Goal: Find specific page/section: Find specific page/section

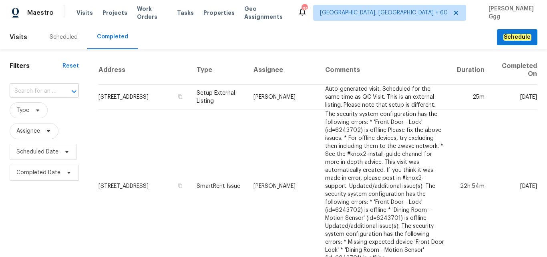
click at [33, 86] on input "text" at bounding box center [33, 91] width 47 height 12
paste input "[STREET_ADDRESS][US_STATE]"
type input "[STREET_ADDRESS][US_STATE]"
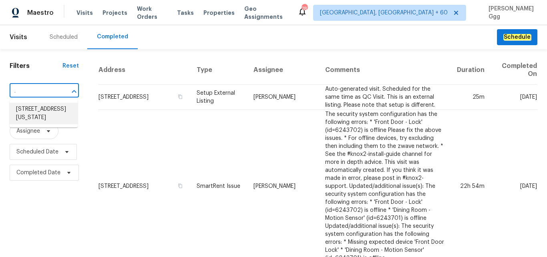
click at [44, 111] on li "[STREET_ADDRESS][US_STATE]" at bounding box center [44, 114] width 68 height 22
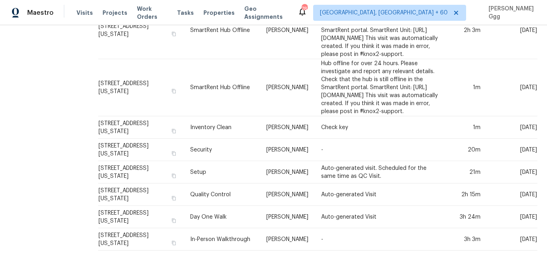
scroll to position [826, 0]
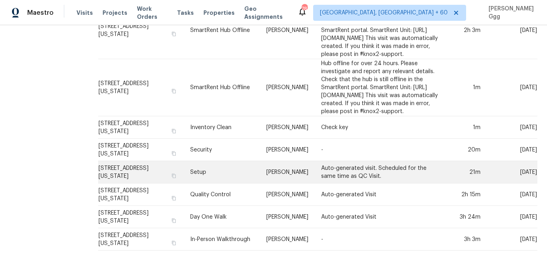
click at [209, 164] on td "Setup" at bounding box center [222, 172] width 76 height 22
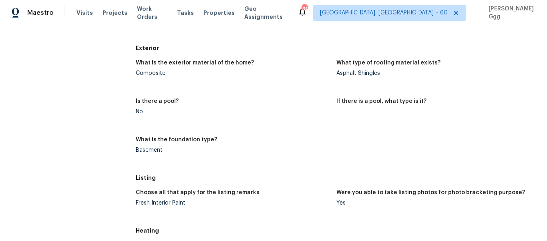
scroll to position [461, 0]
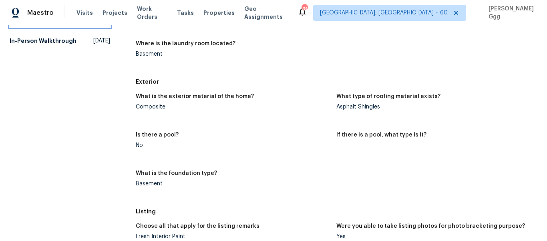
click at [43, 24] on h5 "Day One Walk" at bounding box center [29, 20] width 39 height 8
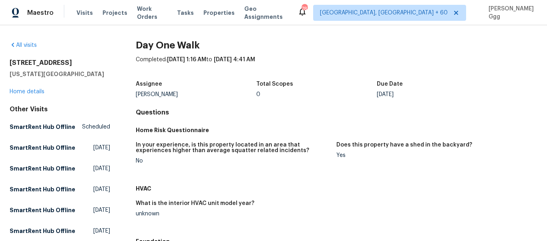
click at [321, 92] on div "0" at bounding box center [316, 95] width 120 height 6
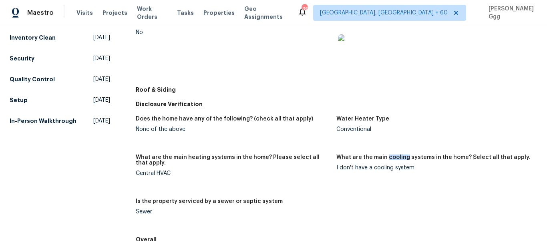
scroll to position [380, 0]
click at [20, 104] on h5 "Setup" at bounding box center [19, 100] width 18 height 8
